Goal: Navigation & Orientation: Find specific page/section

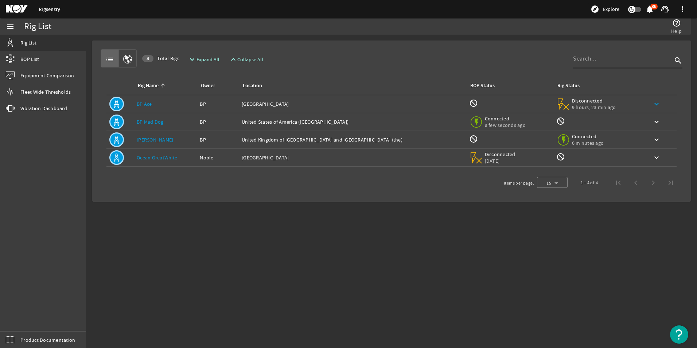
click at [652, 102] on mat-icon "keyboard_arrow_down" at bounding box center [656, 104] width 9 height 9
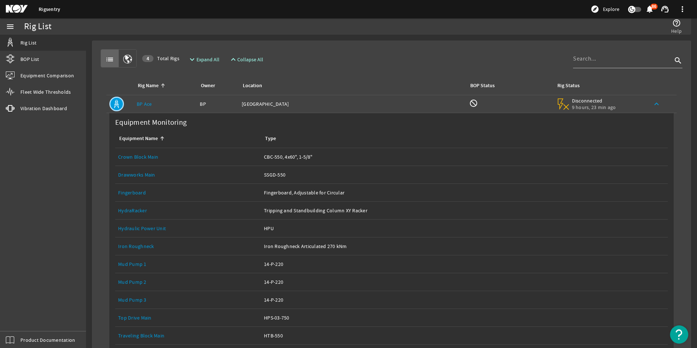
click at [652, 103] on mat-icon "keyboard_arrow_up" at bounding box center [656, 104] width 9 height 9
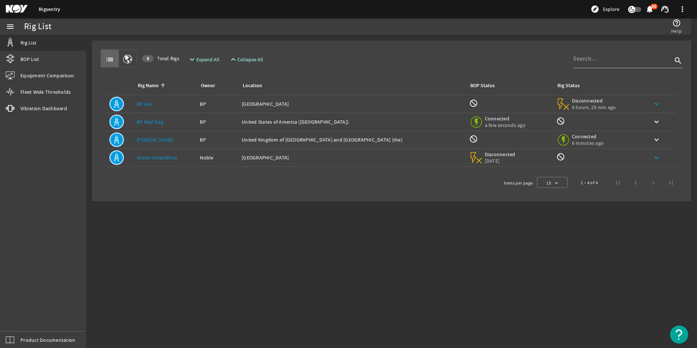
click at [653, 158] on mat-icon "keyboard_arrow_down" at bounding box center [656, 157] width 9 height 9
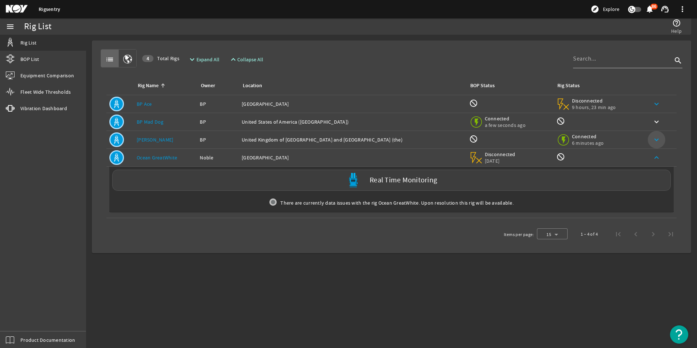
click at [657, 137] on mat-icon "keyboard_arrow_down" at bounding box center [656, 139] width 9 height 9
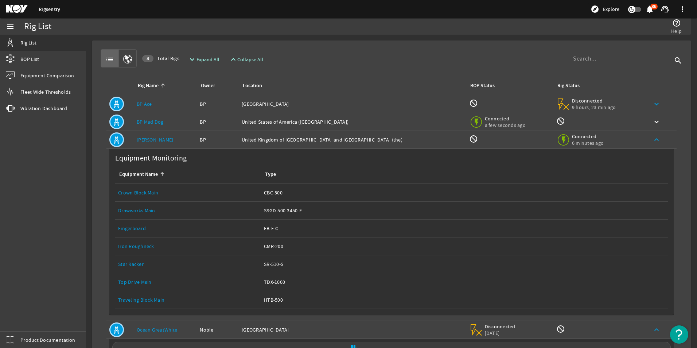
click at [137, 191] on link "Crown Block Main" at bounding box center [138, 192] width 40 height 7
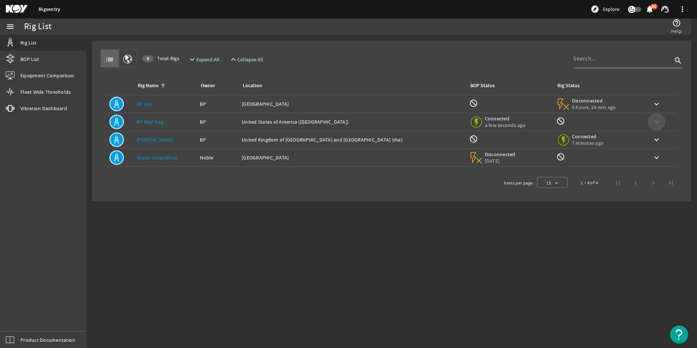
click at [653, 120] on mat-icon "keyboard_arrow_down" at bounding box center [656, 121] width 9 height 9
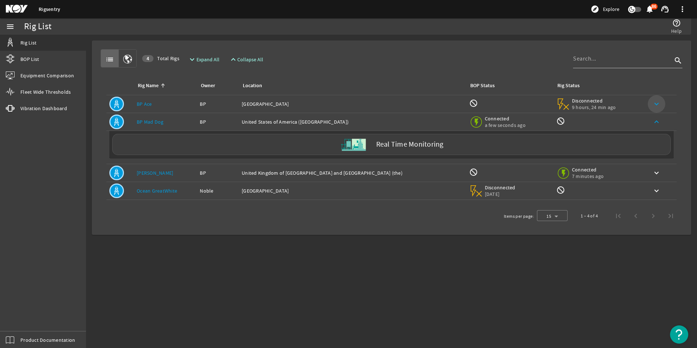
click at [653, 103] on mat-icon "keyboard_arrow_down" at bounding box center [656, 104] width 9 height 9
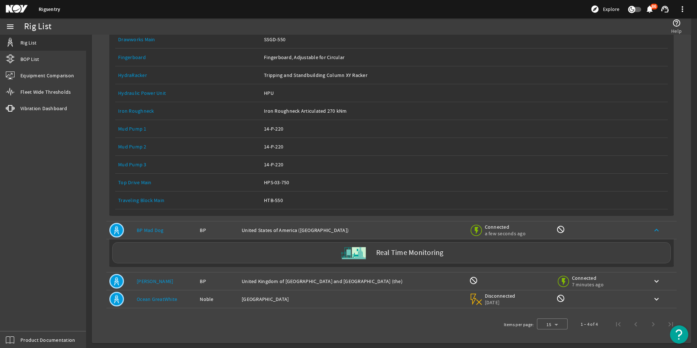
scroll to position [136, 0]
click at [652, 280] on mat-icon "keyboard_arrow_down" at bounding box center [656, 280] width 9 height 9
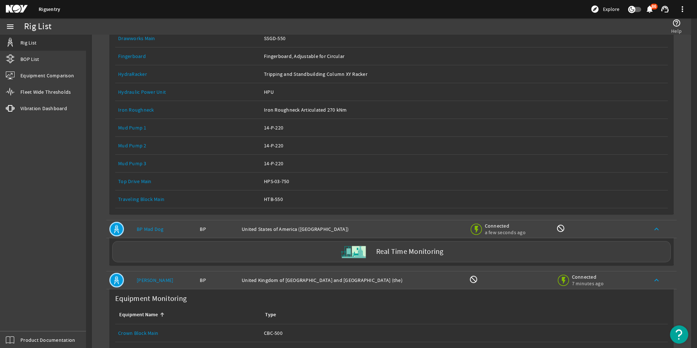
scroll to position [309, 0]
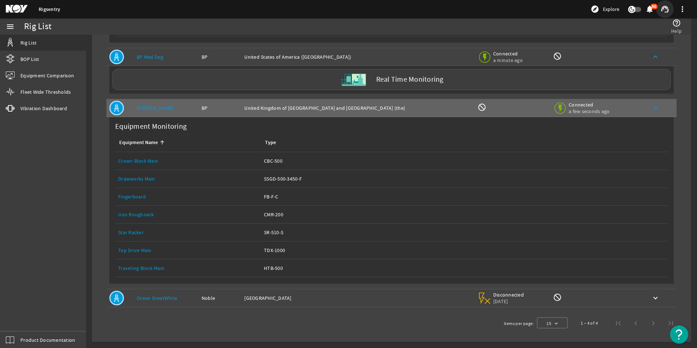
click at [665, 9] on mat-icon "support_agent" at bounding box center [665, 9] width 9 height 9
click at [683, 9] on div at bounding box center [348, 174] width 697 height 348
click at [683, 9] on span at bounding box center [683, 9] width 18 height 18
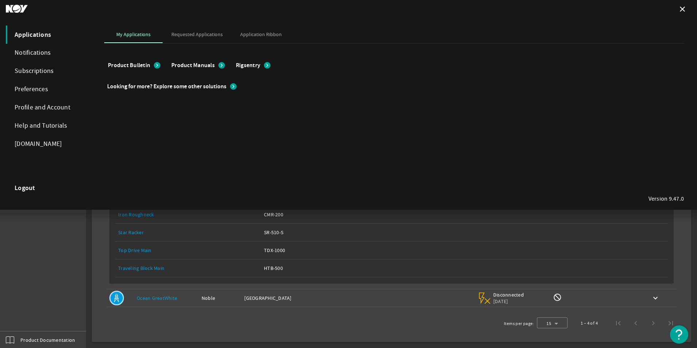
click at [18, 191] on strong "Logout" at bounding box center [25, 187] width 21 height 7
